Goal: Information Seeking & Learning: Learn about a topic

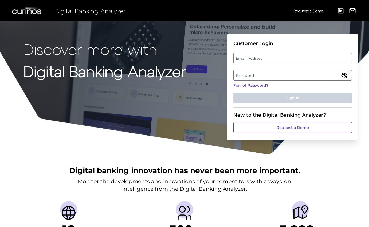
click at [255, 57] on label "Email Address" at bounding box center [292, 58] width 118 height 10
click at [255, 57] on input "email" at bounding box center [292, 58] width 118 height 11
type input "[PERSON_NAME][EMAIL_ADDRESS][PERSON_NAME][DOMAIN_NAME]"
click at [245, 75] on label "Password" at bounding box center [292, 75] width 118 height 10
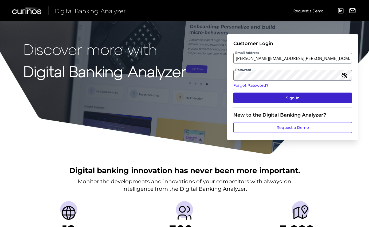
click at [289, 99] on button "Sign In" at bounding box center [292, 98] width 118 height 11
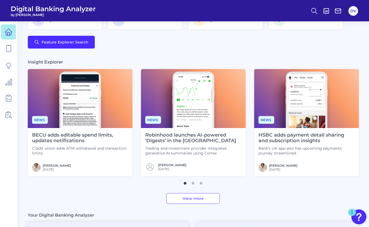
scroll to position [135, 0]
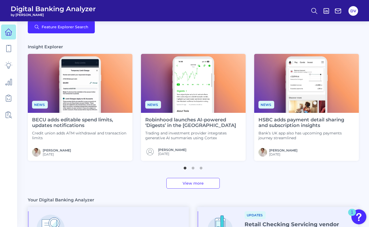
click at [309, 90] on img at bounding box center [306, 83] width 105 height 59
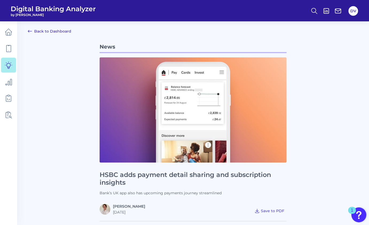
click at [31, 31] on icon at bounding box center [30, 31] width 4 height 2
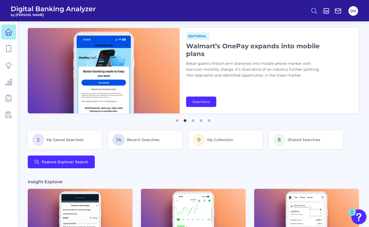
click at [313, 10] on icon at bounding box center [313, 10] width 7 height 7
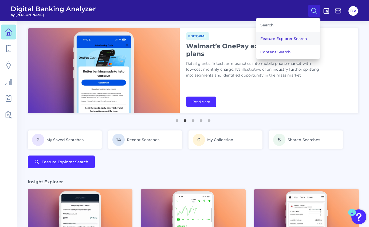
click at [276, 39] on button "Feature Explorer Search" at bounding box center [288, 38] width 64 height 13
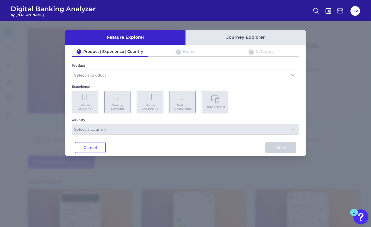
click at [117, 73] on input "text" at bounding box center [185, 75] width 227 height 10
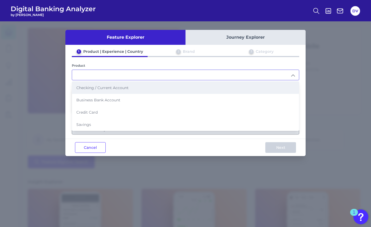
click at [95, 89] on span "Checking / Current Account" at bounding box center [102, 87] width 52 height 5
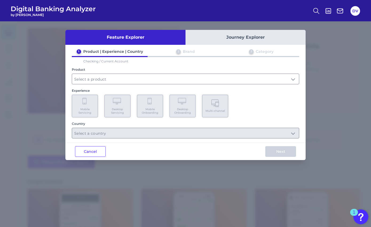
type input "Checking / Current Account"
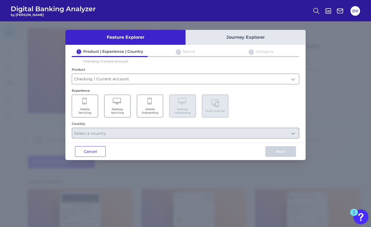
click at [87, 108] on span "Mobile Servicing" at bounding box center [85, 110] width 20 height 7
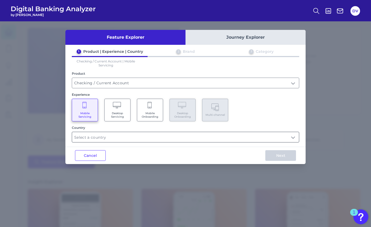
click at [87, 139] on input "text" at bounding box center [185, 137] width 227 height 10
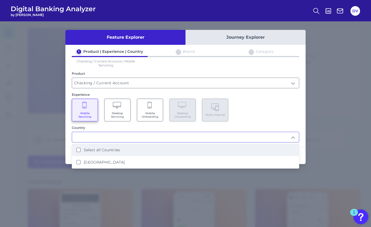
click at [79, 150] on Countries "Select all Countries" at bounding box center [78, 150] width 4 height 4
type input "Select all Countries"
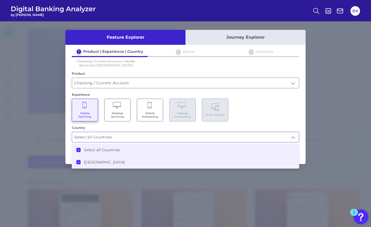
click at [271, 129] on div "Country" at bounding box center [185, 128] width 227 height 4
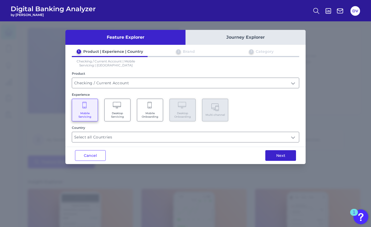
click at [280, 158] on button "Next" at bounding box center [280, 155] width 31 height 11
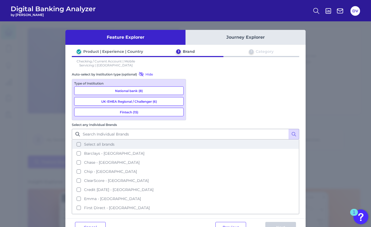
click at [195, 140] on button "Select all brands" at bounding box center [185, 144] width 226 height 9
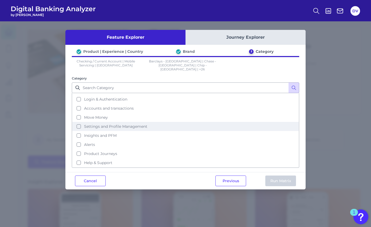
scroll to position [26, 0]
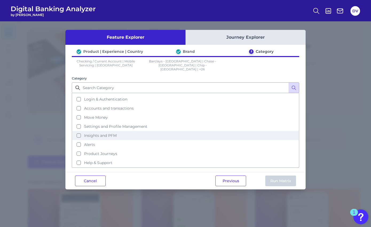
click at [78, 132] on button "Insights and PFM" at bounding box center [185, 135] width 226 height 9
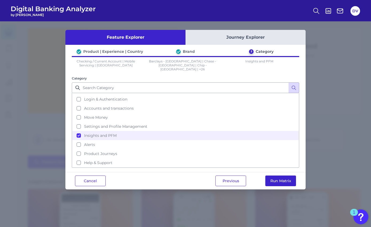
click at [278, 177] on button "Run Matrix" at bounding box center [280, 181] width 31 height 11
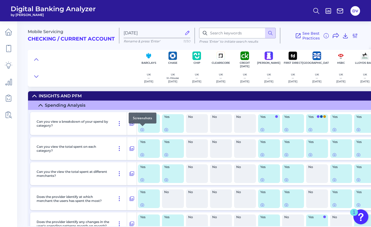
click at [141, 129] on div at bounding box center [142, 125] width 5 height 5
click at [142, 129] on icon at bounding box center [142, 129] width 1 height 1
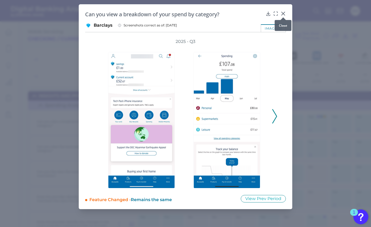
click at [285, 12] on icon at bounding box center [282, 13] width 5 height 5
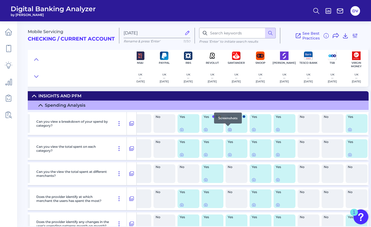
click at [229, 129] on icon at bounding box center [229, 129] width 1 height 1
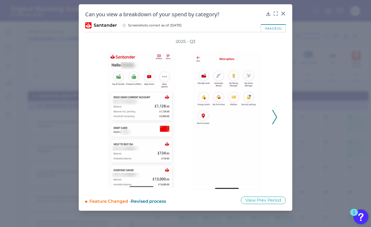
click at [277, 116] on icon at bounding box center [274, 117] width 5 height 14
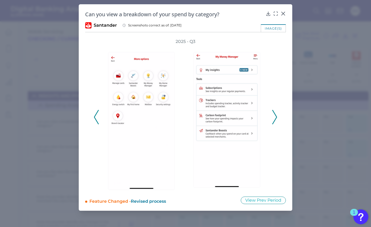
click at [276, 117] on polyline at bounding box center [274, 117] width 4 height 14
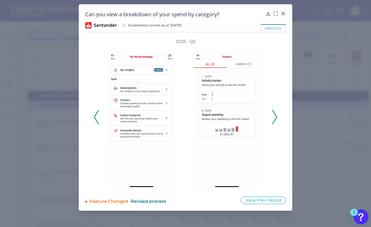
click at [276, 117] on polyline at bounding box center [274, 117] width 4 height 14
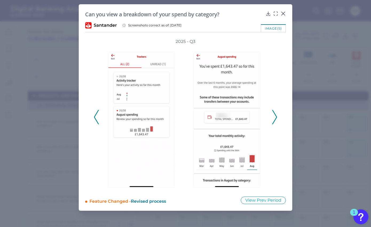
click at [276, 117] on polyline at bounding box center [274, 117] width 4 height 14
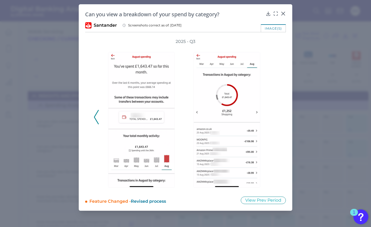
click at [276, 117] on div "2025 - Q3" at bounding box center [186, 114] width 184 height 151
click at [284, 12] on icon at bounding box center [282, 13] width 5 height 5
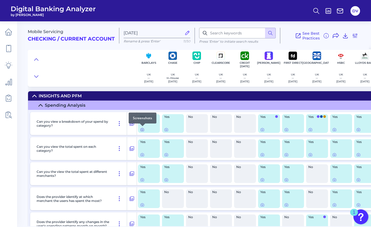
click at [141, 130] on icon at bounding box center [142, 129] width 4 height 4
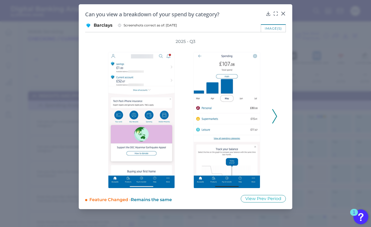
click at [276, 116] on icon at bounding box center [274, 116] width 5 height 14
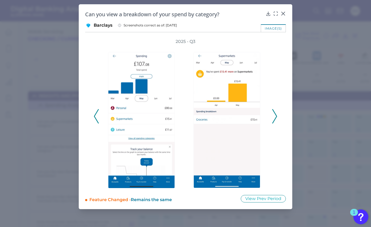
click at [276, 117] on icon at bounding box center [274, 116] width 5 height 14
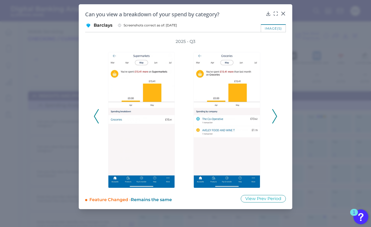
click at [97, 118] on icon at bounding box center [96, 116] width 5 height 14
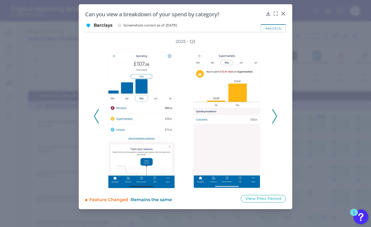
click at [97, 118] on icon at bounding box center [96, 116] width 5 height 14
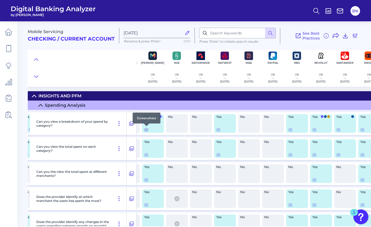
click at [146, 129] on icon at bounding box center [146, 129] width 1 height 1
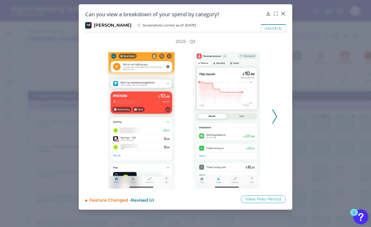
click at [273, 117] on icon at bounding box center [274, 116] width 5 height 14
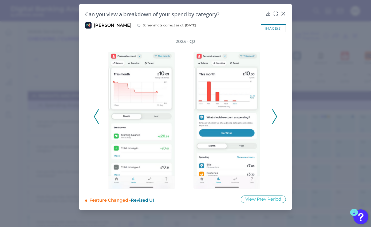
click at [275, 118] on icon at bounding box center [274, 116] width 5 height 14
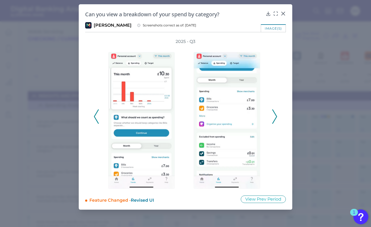
click at [275, 118] on polyline at bounding box center [274, 117] width 4 height 14
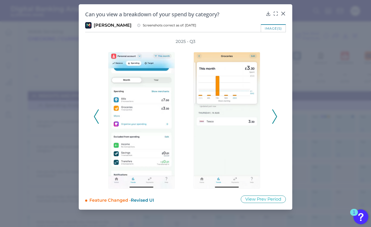
click at [275, 118] on polyline at bounding box center [274, 117] width 4 height 14
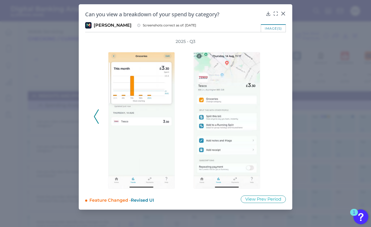
click at [95, 119] on icon at bounding box center [96, 116] width 5 height 14
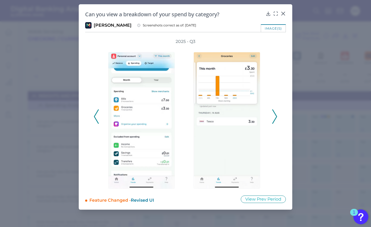
click at [95, 119] on icon at bounding box center [96, 116] width 5 height 14
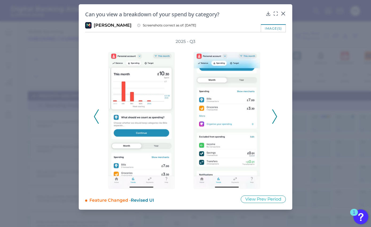
click at [95, 119] on icon at bounding box center [96, 116] width 5 height 14
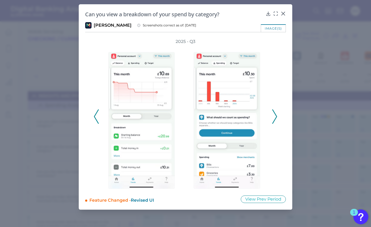
click at [274, 116] on icon at bounding box center [274, 116] width 5 height 14
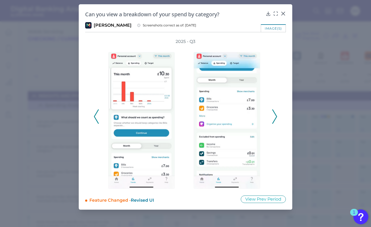
click at [274, 116] on icon at bounding box center [274, 116] width 5 height 14
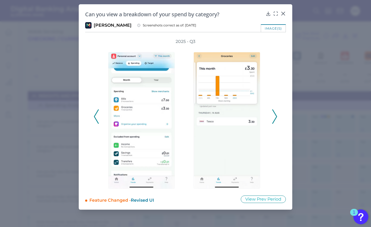
click at [274, 116] on icon at bounding box center [274, 116] width 5 height 14
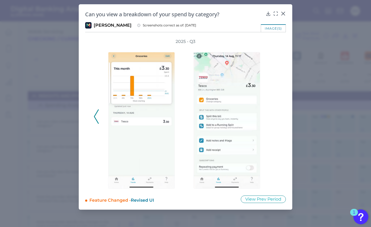
click at [274, 117] on div "2025 - Q3" at bounding box center [186, 114] width 184 height 150
click at [98, 117] on icon at bounding box center [96, 116] width 5 height 14
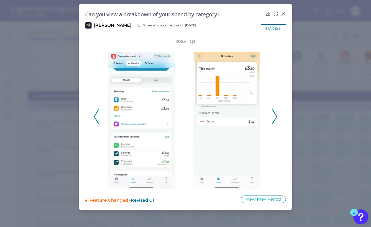
click at [98, 118] on icon at bounding box center [96, 116] width 5 height 14
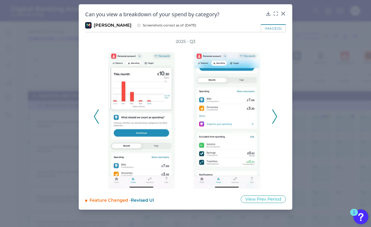
click at [98, 118] on icon at bounding box center [96, 116] width 5 height 14
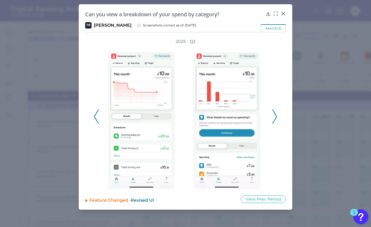
click at [276, 115] on polyline at bounding box center [274, 117] width 4 height 14
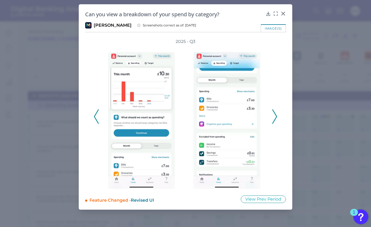
click at [274, 114] on icon at bounding box center [274, 116] width 5 height 14
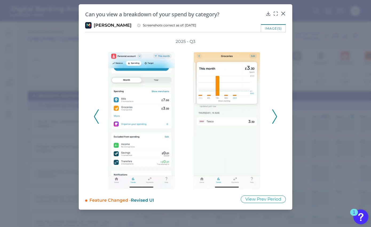
click at [274, 118] on icon at bounding box center [274, 116] width 5 height 14
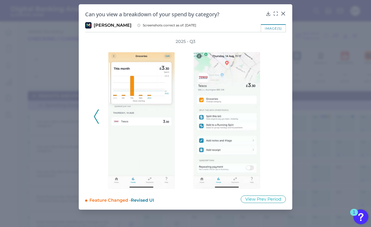
click at [178, 15] on h2 "Can you view a breakdown of your spend by category?" at bounding box center [174, 14] width 178 height 7
drag, startPoint x: 124, startPoint y: 14, endPoint x: 220, endPoint y: 15, distance: 96.3
click at [220, 15] on h2 "Can you view a breakdown of your spend by category?" at bounding box center [174, 14] width 178 height 7
drag, startPoint x: 121, startPoint y: 14, endPoint x: 220, endPoint y: 14, distance: 99.5
click at [220, 14] on h2 "Can you view a breakdown of your spend by category?" at bounding box center [174, 14] width 178 height 7
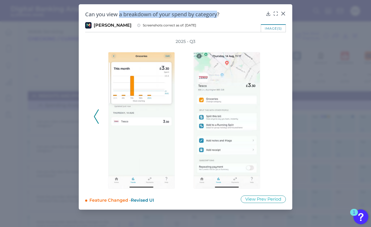
copy h2 "a breakdown of your spend by category"
click at [284, 12] on icon at bounding box center [282, 13] width 3 height 3
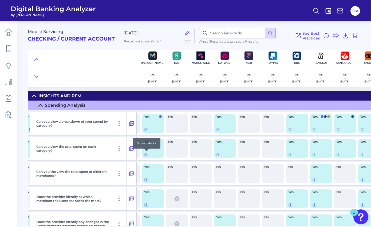
click at [146, 154] on div at bounding box center [146, 151] width 5 height 5
click at [146, 155] on icon at bounding box center [146, 155] width 4 height 4
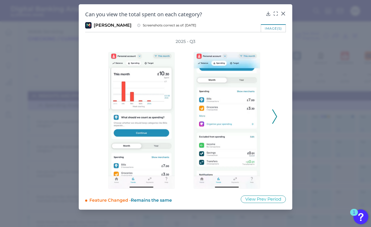
click at [272, 117] on icon at bounding box center [274, 116] width 5 height 14
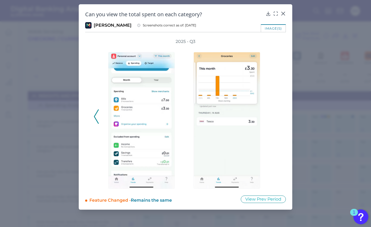
click at [282, 14] on icon at bounding box center [282, 13] width 3 height 3
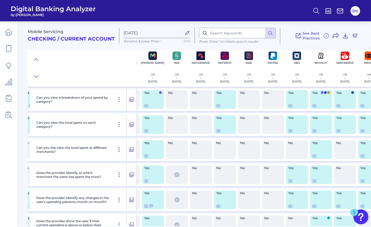
scroll to position [31, 356]
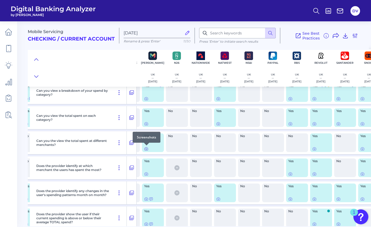
click at [146, 150] on icon at bounding box center [146, 149] width 4 height 4
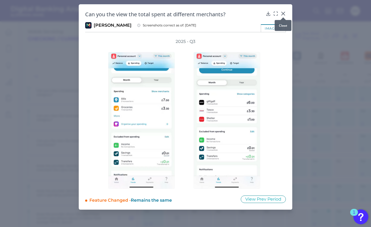
click at [283, 13] on icon at bounding box center [282, 13] width 3 height 3
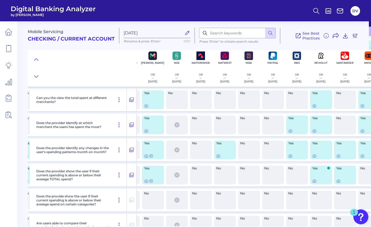
scroll to position [74, 356]
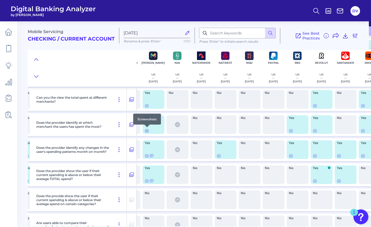
click at [147, 130] on icon at bounding box center [147, 131] width 4 height 4
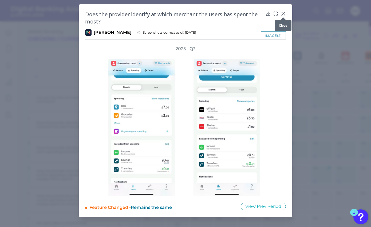
click at [284, 14] on icon at bounding box center [282, 13] width 5 height 5
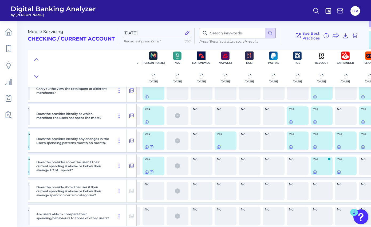
scroll to position [83, 356]
click at [147, 121] on icon at bounding box center [146, 121] width 1 height 1
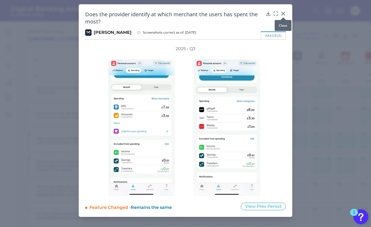
click at [284, 14] on icon at bounding box center [282, 13] width 3 height 3
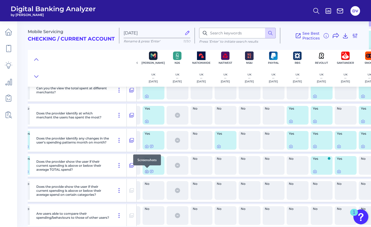
click at [148, 172] on icon at bounding box center [147, 171] width 4 height 4
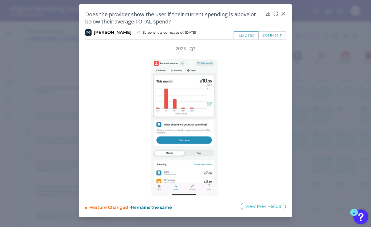
click at [282, 13] on icon at bounding box center [282, 13] width 3 height 3
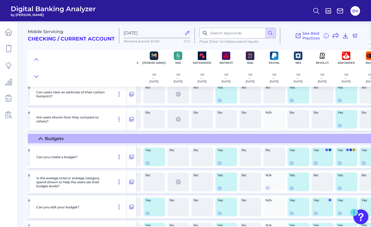
scroll to position [344, 355]
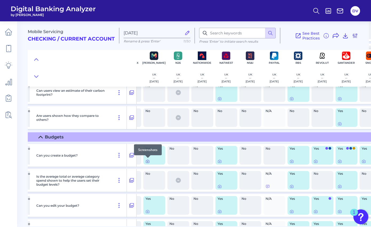
click at [149, 162] on icon at bounding box center [147, 161] width 4 height 4
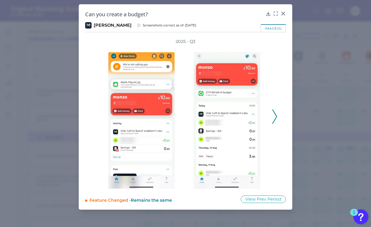
click at [275, 118] on icon at bounding box center [274, 116] width 5 height 14
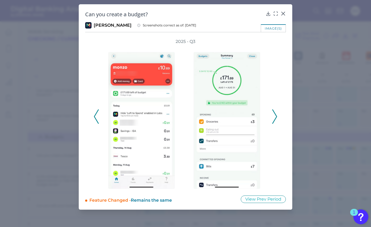
click at [275, 119] on polyline at bounding box center [274, 117] width 4 height 14
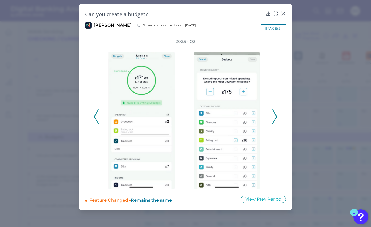
click at [97, 117] on icon at bounding box center [96, 116] width 5 height 14
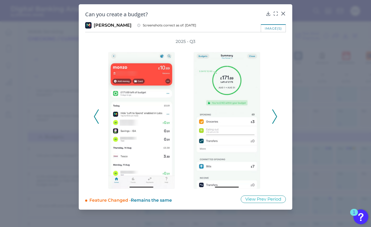
click at [97, 117] on icon at bounding box center [96, 116] width 5 height 14
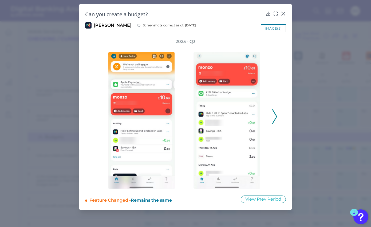
click at [273, 116] on icon at bounding box center [274, 116] width 5 height 14
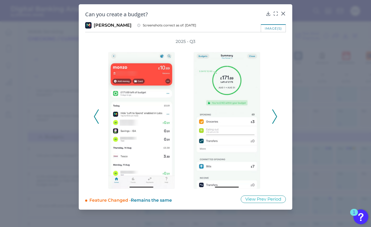
click at [98, 117] on icon at bounding box center [96, 116] width 5 height 14
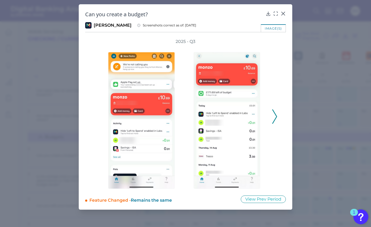
click at [275, 117] on icon at bounding box center [274, 116] width 5 height 14
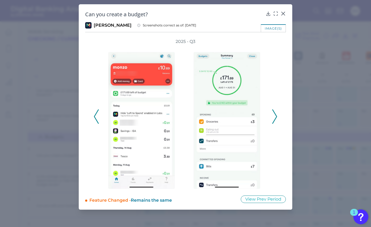
click at [275, 120] on icon at bounding box center [274, 116] width 5 height 14
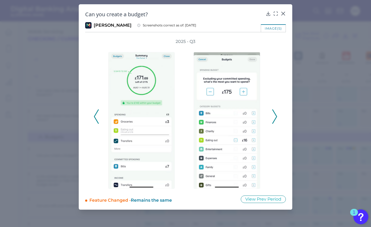
click at [274, 118] on icon at bounding box center [274, 116] width 5 height 14
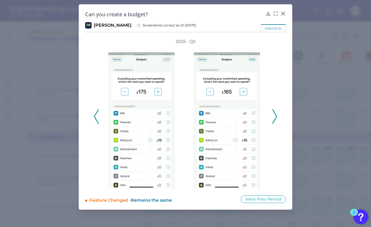
click at [277, 117] on button at bounding box center [274, 116] width 5 height 14
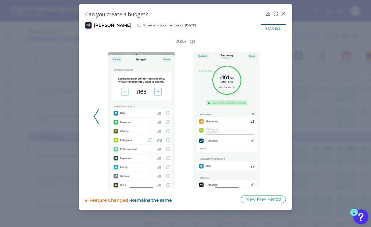
click at [96, 115] on icon at bounding box center [96, 116] width 5 height 14
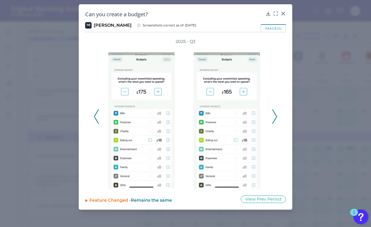
click at [274, 116] on icon at bounding box center [274, 116] width 5 height 14
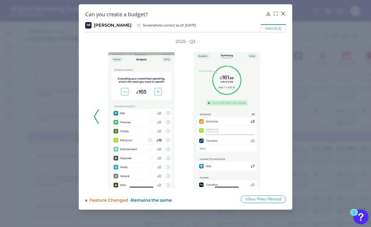
click at [97, 117] on icon at bounding box center [96, 116] width 5 height 14
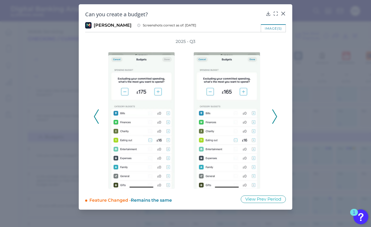
click at [97, 117] on icon at bounding box center [96, 116] width 5 height 14
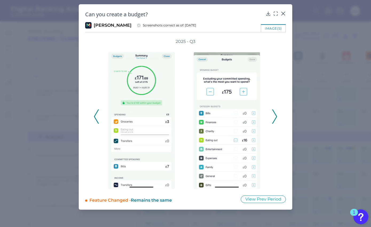
click at [274, 117] on icon at bounding box center [274, 116] width 5 height 14
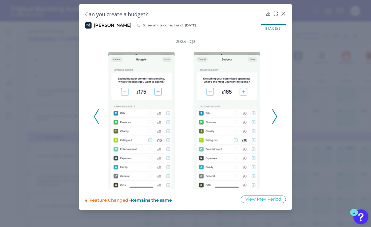
click at [274, 117] on icon at bounding box center [274, 116] width 5 height 14
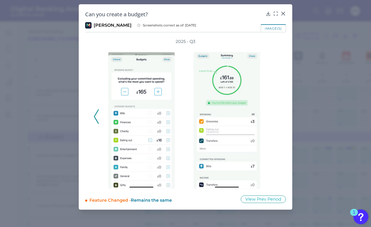
click at [96, 119] on polyline at bounding box center [96, 117] width 4 height 14
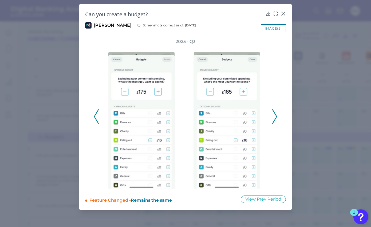
click at [96, 120] on polyline at bounding box center [96, 117] width 4 height 14
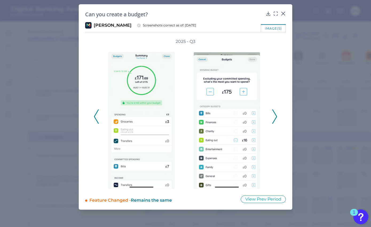
click at [273, 119] on icon at bounding box center [274, 116] width 5 height 14
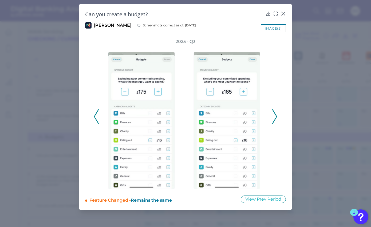
click at [273, 119] on icon at bounding box center [274, 116] width 5 height 14
click at [273, 120] on icon at bounding box center [274, 116] width 5 height 14
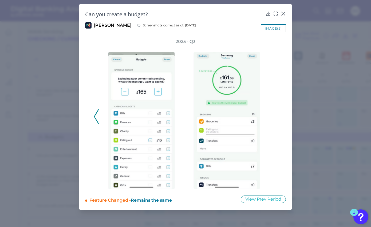
click at [94, 117] on polyline at bounding box center [96, 117] width 4 height 14
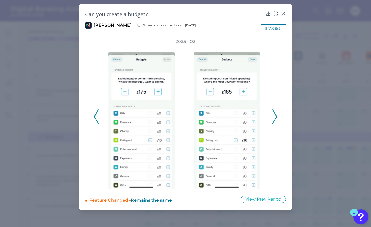
click at [275, 116] on icon at bounding box center [274, 116] width 5 height 14
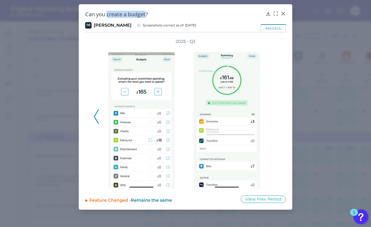
drag, startPoint x: 107, startPoint y: 15, endPoint x: 147, endPoint y: 15, distance: 39.2
click at [147, 15] on h2 "Can you create a budget?" at bounding box center [174, 14] width 178 height 7
copy h2 "create a budget"
click at [282, 13] on icon at bounding box center [282, 13] width 3 height 3
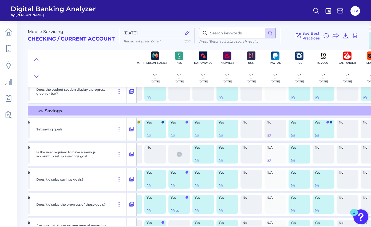
scroll to position [517, 354]
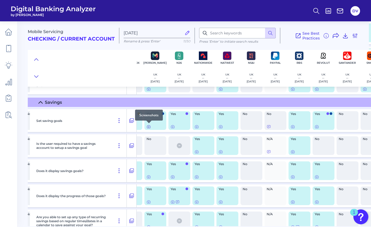
click at [148, 127] on icon at bounding box center [148, 127] width 4 height 4
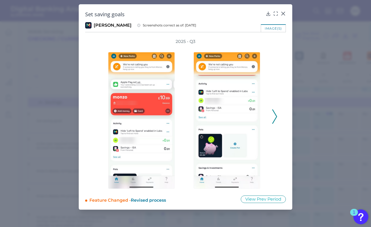
click at [273, 117] on icon at bounding box center [274, 116] width 5 height 14
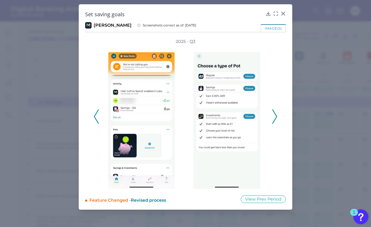
click at [273, 118] on icon at bounding box center [274, 116] width 5 height 14
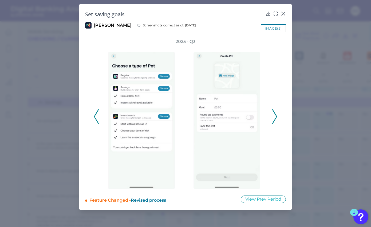
click at [273, 118] on icon at bounding box center [274, 116] width 5 height 14
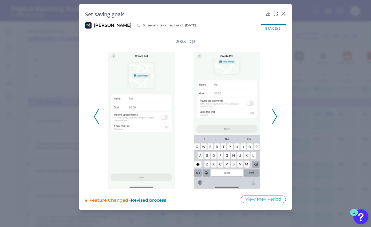
click at [273, 119] on icon at bounding box center [274, 116] width 5 height 14
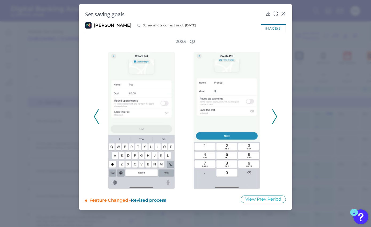
click at [273, 119] on icon at bounding box center [274, 116] width 5 height 14
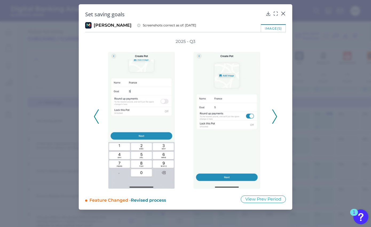
click at [273, 119] on icon at bounding box center [274, 116] width 5 height 14
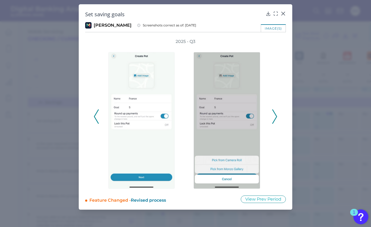
click at [273, 120] on icon at bounding box center [274, 116] width 5 height 14
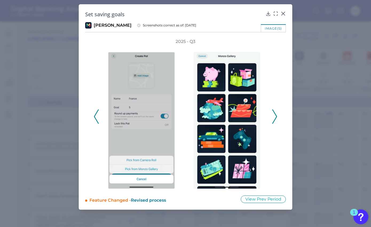
click at [273, 120] on icon at bounding box center [274, 116] width 5 height 14
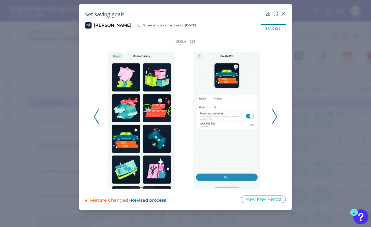
click at [273, 120] on icon at bounding box center [274, 116] width 5 height 14
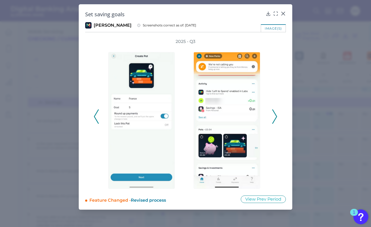
click at [273, 121] on icon at bounding box center [274, 116] width 5 height 14
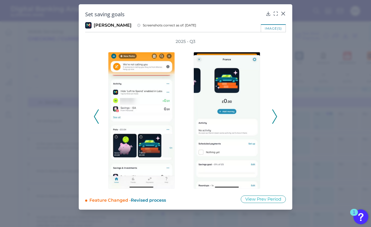
click at [273, 121] on icon at bounding box center [274, 116] width 5 height 14
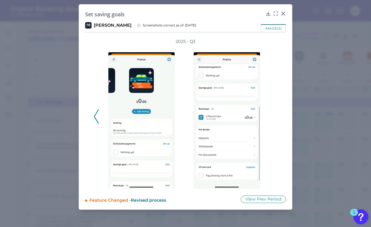
click at [273, 121] on div "2025 - Q3" at bounding box center [186, 114] width 184 height 150
click at [98, 117] on icon at bounding box center [96, 116] width 5 height 14
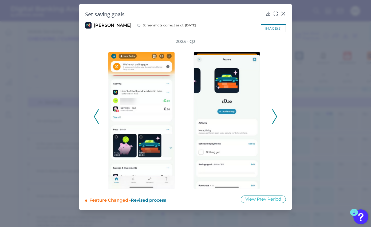
click at [98, 117] on icon at bounding box center [96, 116] width 5 height 14
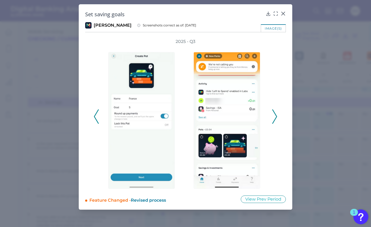
click at [98, 117] on icon at bounding box center [96, 116] width 5 height 14
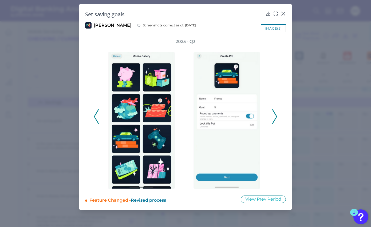
click at [98, 117] on icon at bounding box center [96, 116] width 5 height 14
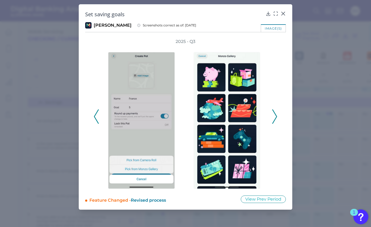
click at [98, 117] on icon at bounding box center [96, 116] width 5 height 14
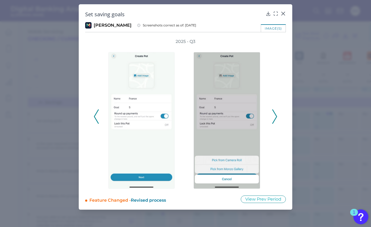
click at [98, 117] on icon at bounding box center [96, 116] width 5 height 14
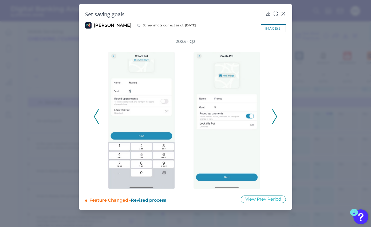
click at [98, 117] on icon at bounding box center [96, 116] width 5 height 14
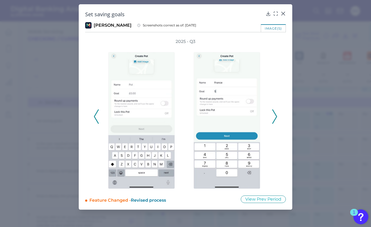
click at [98, 117] on icon at bounding box center [96, 116] width 5 height 14
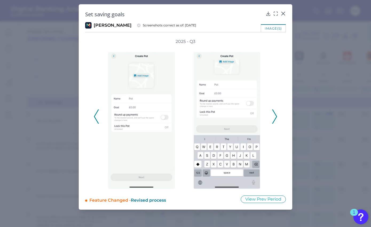
click at [98, 117] on icon at bounding box center [96, 116] width 5 height 14
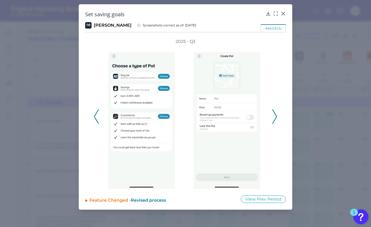
click at [98, 117] on icon at bounding box center [96, 116] width 5 height 14
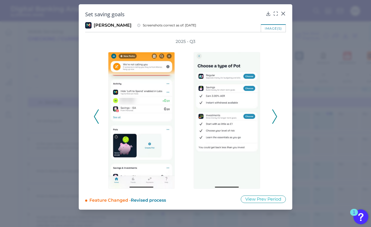
click at [98, 117] on icon at bounding box center [96, 116] width 5 height 14
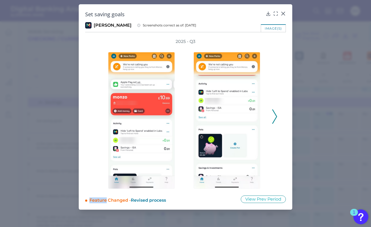
click at [98, 117] on div "2025 - Q3" at bounding box center [186, 114] width 184 height 150
click at [275, 118] on icon at bounding box center [274, 116] width 5 height 14
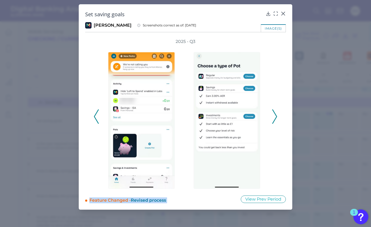
click at [98, 118] on icon at bounding box center [96, 116] width 5 height 14
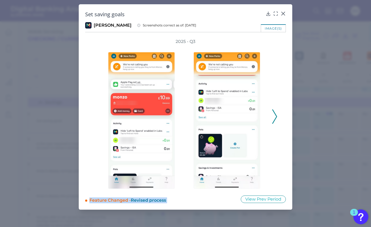
click at [274, 114] on icon at bounding box center [274, 116] width 5 height 14
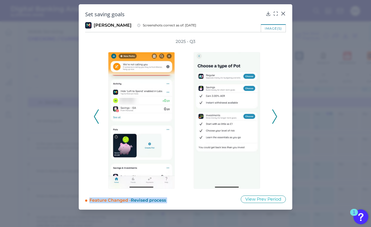
click at [275, 115] on icon at bounding box center [274, 116] width 5 height 14
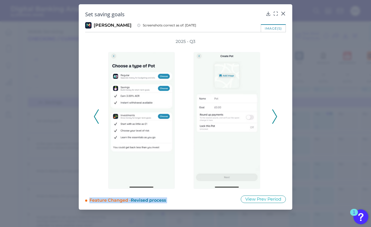
click at [275, 116] on icon at bounding box center [274, 116] width 5 height 14
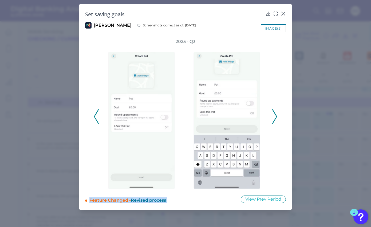
click at [275, 116] on icon at bounding box center [274, 116] width 5 height 14
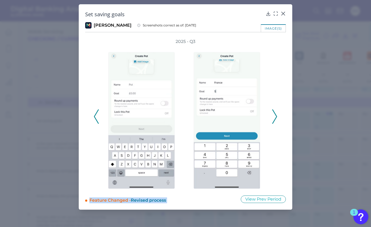
click at [275, 117] on icon at bounding box center [274, 116] width 5 height 14
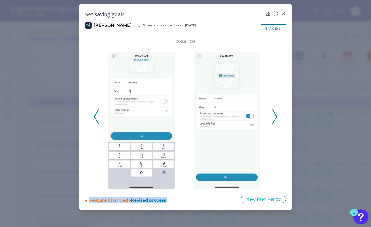
click at [275, 118] on icon at bounding box center [274, 116] width 5 height 14
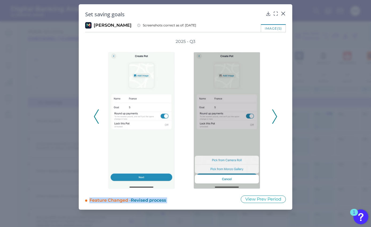
click at [275, 118] on icon at bounding box center [274, 116] width 5 height 14
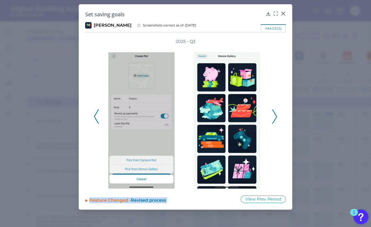
click at [275, 118] on icon at bounding box center [274, 116] width 5 height 14
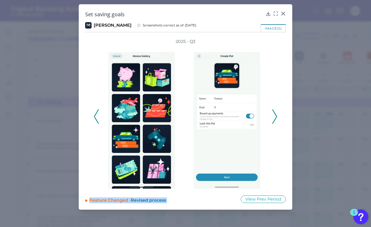
click at [275, 119] on icon at bounding box center [274, 116] width 5 height 14
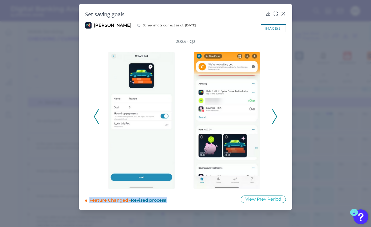
click at [275, 118] on icon at bounding box center [274, 116] width 5 height 14
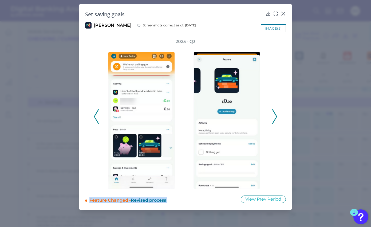
click at [275, 118] on icon at bounding box center [274, 116] width 5 height 14
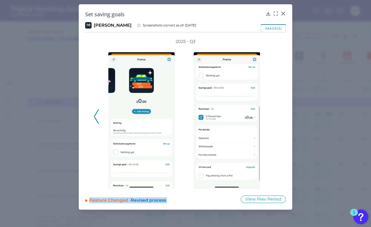
click at [275, 118] on div "2025 - Q3" at bounding box center [186, 114] width 184 height 150
drag, startPoint x: 86, startPoint y: 15, endPoint x: 127, endPoint y: 15, distance: 41.1
click at [127, 15] on h2 "Set saving goals" at bounding box center [174, 14] width 178 height 7
copy h2 "Set saving goals"
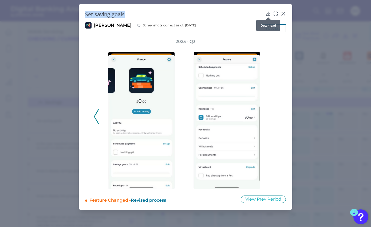
click at [267, 13] on icon at bounding box center [267, 13] width 5 height 5
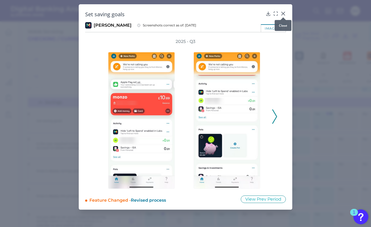
click at [284, 12] on icon at bounding box center [282, 13] width 5 height 5
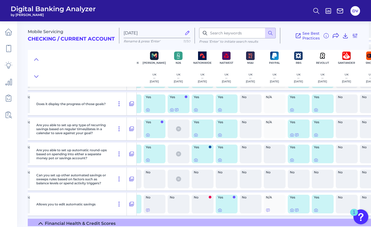
scroll to position [603, 354]
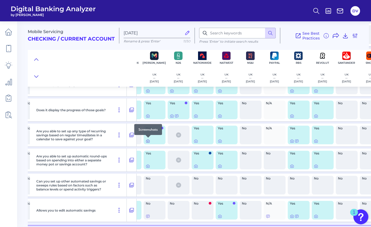
click at [147, 142] on icon at bounding box center [148, 141] width 4 height 4
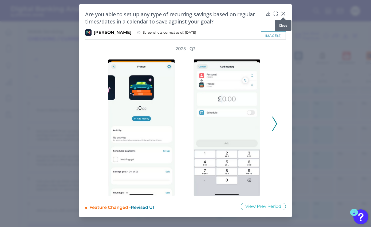
click at [285, 12] on icon at bounding box center [282, 13] width 3 height 3
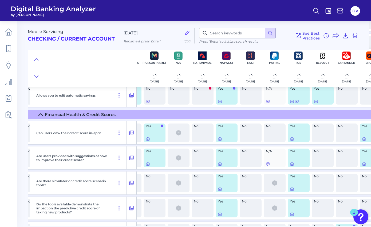
scroll to position [718, 354]
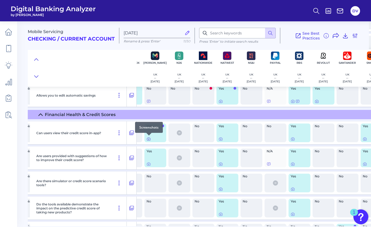
click at [150, 139] on icon at bounding box center [148, 139] width 4 height 4
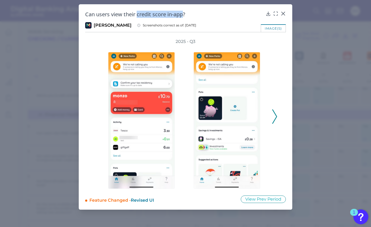
drag, startPoint x: 137, startPoint y: 15, endPoint x: 185, endPoint y: 15, distance: 48.0
click at [185, 15] on h2 "Can users view their credit score in-app?" at bounding box center [174, 14] width 178 height 7
copy h2 "credit score in-app"
click at [274, 118] on icon at bounding box center [274, 116] width 5 height 14
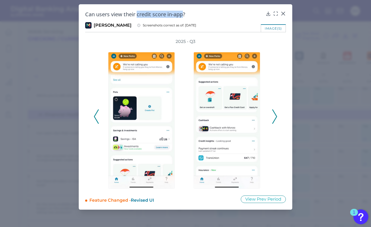
click at [274, 118] on icon at bounding box center [274, 116] width 5 height 14
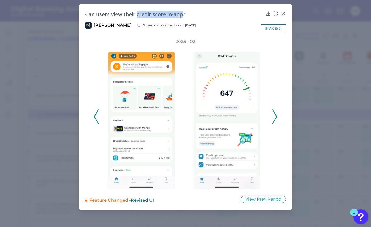
click at [274, 118] on icon at bounding box center [274, 116] width 5 height 14
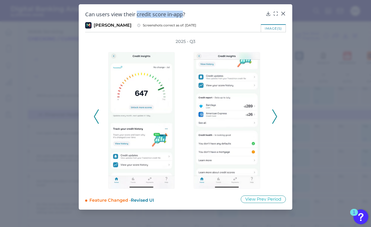
click at [274, 118] on icon at bounding box center [274, 116] width 5 height 14
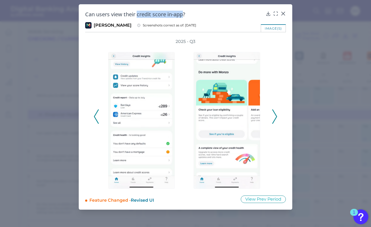
click at [274, 118] on icon at bounding box center [274, 116] width 5 height 14
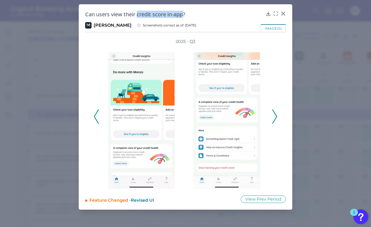
click at [274, 118] on icon at bounding box center [274, 116] width 5 height 14
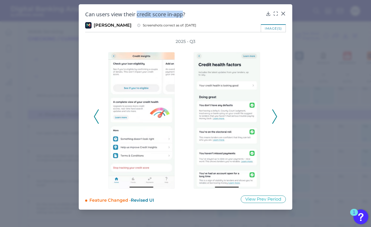
click at [274, 118] on icon at bounding box center [274, 116] width 5 height 14
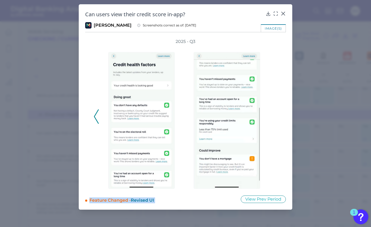
click at [274, 118] on div "2025 - Q3" at bounding box center [186, 114] width 184 height 150
click at [267, 13] on icon at bounding box center [267, 13] width 5 height 5
